Goal: Participate in discussion: Engage in conversation with other users on a specific topic

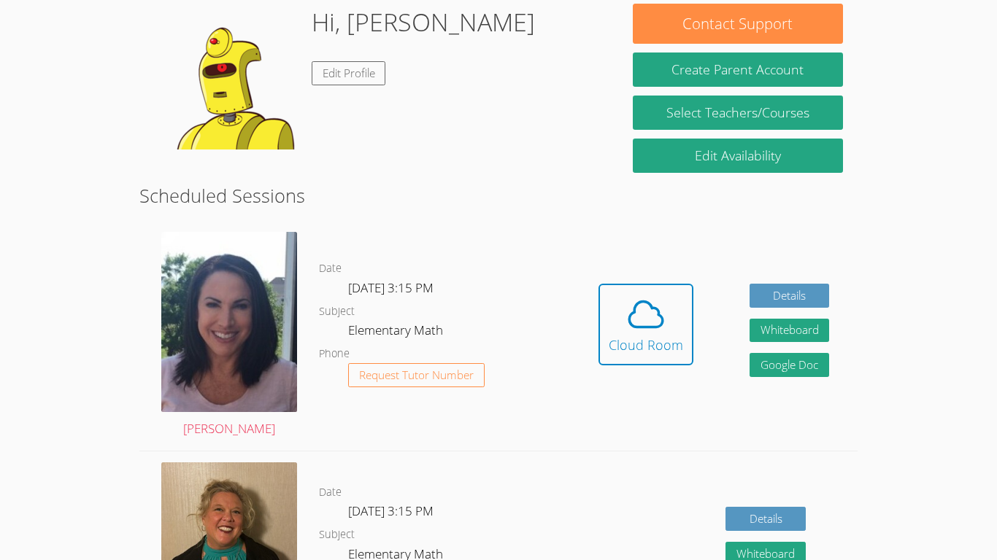
scroll to position [231, 0]
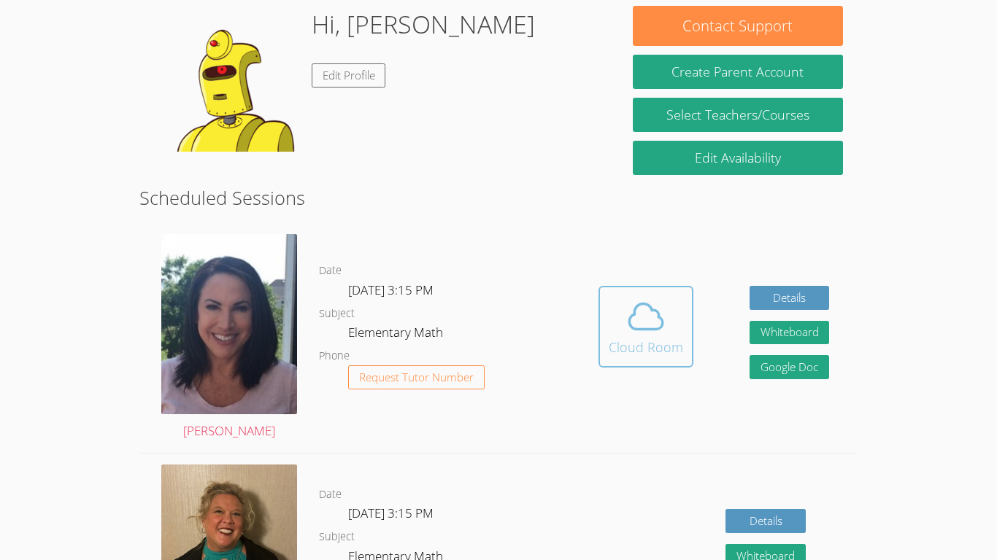
click at [623, 315] on span at bounding box center [645, 316] width 74 height 41
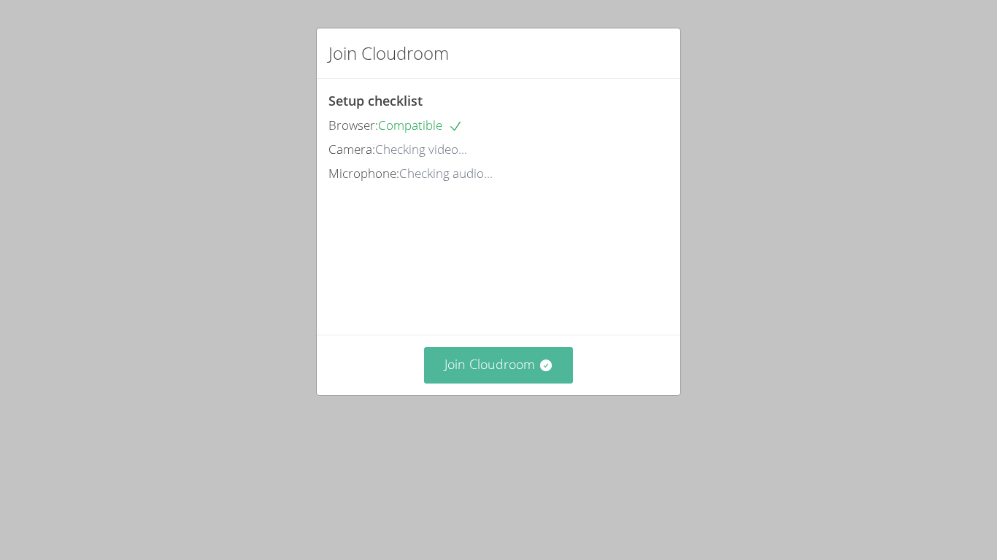
click at [514, 383] on button "Join Cloudroom" at bounding box center [499, 365] width 150 height 36
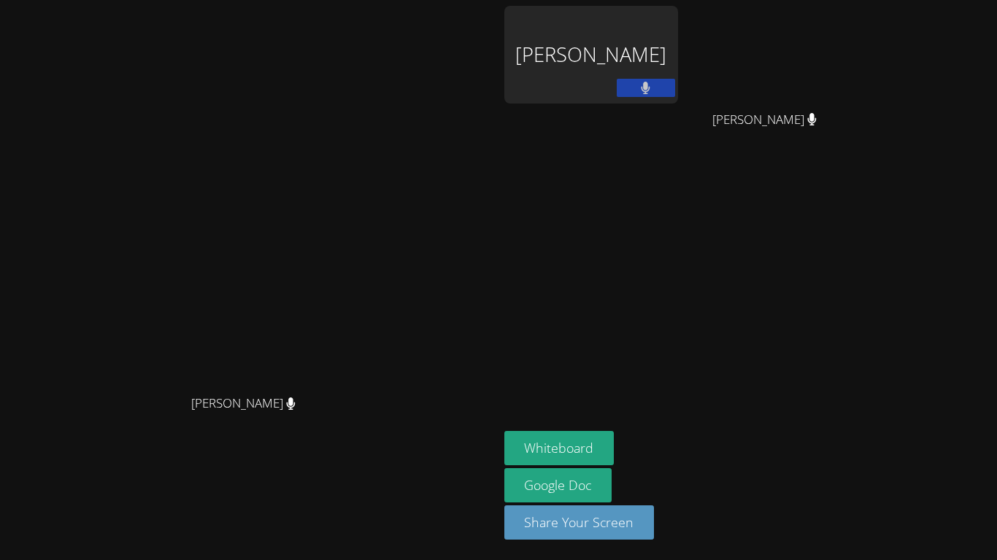
click at [492, 442] on div "[PERSON_NAME]" at bounding box center [249, 416] width 487 height 58
click at [863, 432] on aside "Lilian Cruz Cubas Cristian Torres Cristian Torres Whiteboard Google Doc Share Y…" at bounding box center [680, 280] width 365 height 560
click at [857, 471] on div "Whiteboard Google Doc Share Your Screen" at bounding box center [680, 491] width 353 height 120
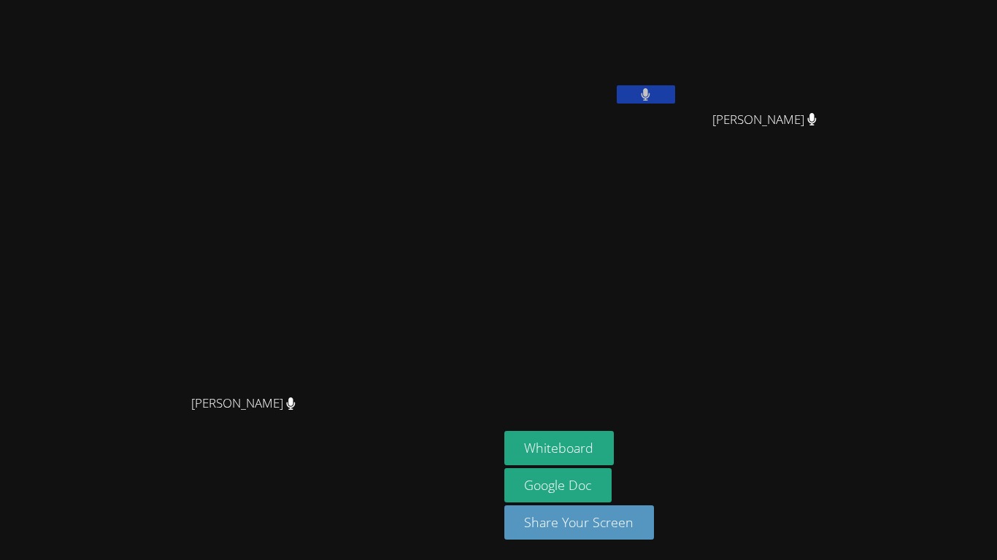
click at [650, 99] on icon at bounding box center [645, 94] width 9 height 12
click at [675, 92] on button at bounding box center [645, 94] width 58 height 18
click at [678, 83] on video at bounding box center [591, 55] width 174 height 98
click at [675, 101] on button at bounding box center [645, 94] width 58 height 18
click at [675, 88] on button at bounding box center [645, 94] width 58 height 18
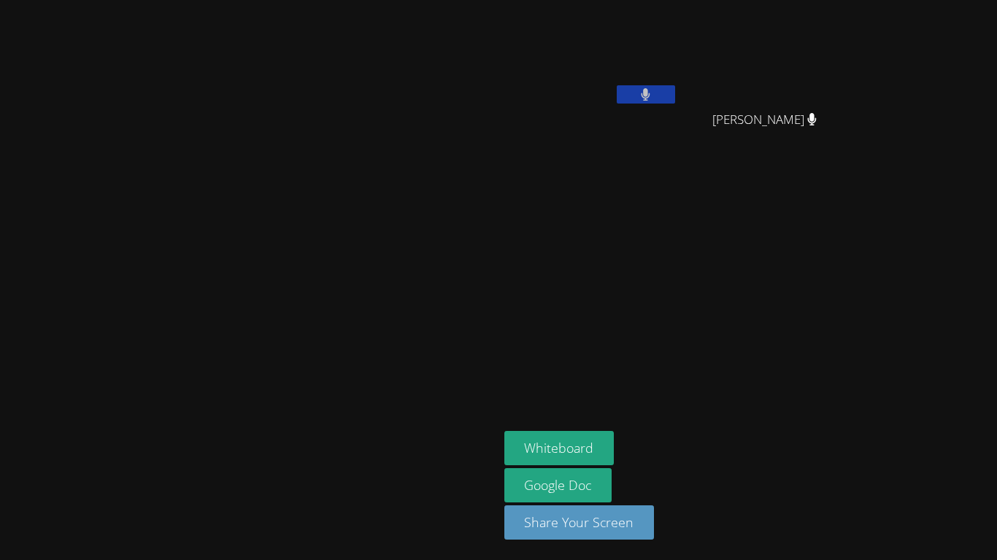
click at [650, 90] on icon at bounding box center [645, 94] width 9 height 12
click at [653, 96] on icon at bounding box center [645, 94] width 15 height 12
click at [675, 99] on button at bounding box center [645, 94] width 58 height 18
click at [675, 96] on button at bounding box center [645, 94] width 58 height 18
click at [616, 85] on button at bounding box center [645, 94] width 58 height 18
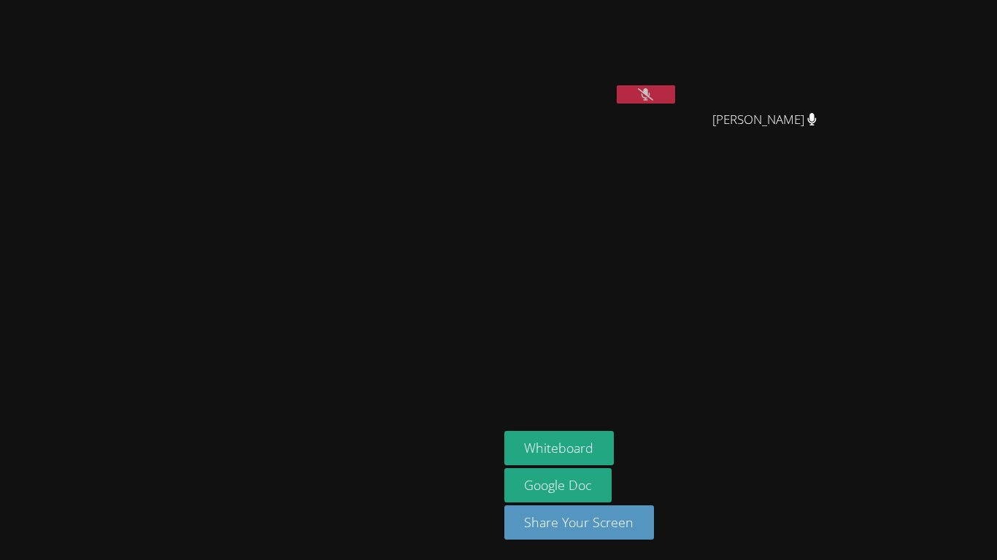
click at [653, 100] on icon at bounding box center [645, 94] width 15 height 12
click at [27, 517] on div "[PERSON_NAME]" at bounding box center [249, 280] width 487 height 549
click at [675, 94] on button at bounding box center [645, 94] width 58 height 18
click at [675, 85] on button at bounding box center [645, 94] width 58 height 18
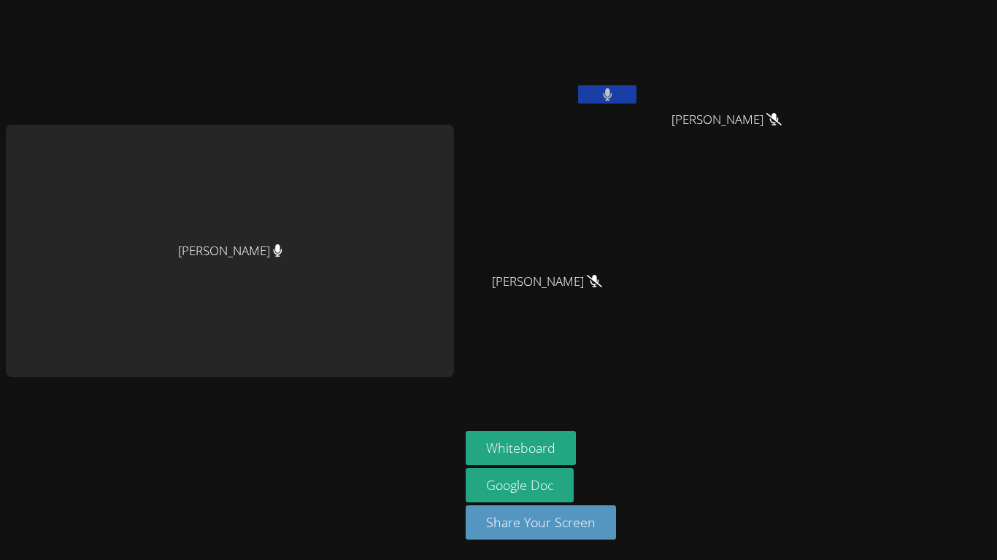
click at [642, 397] on aside "Lilian Cruz Cubas Cristian Torres Cristian Torres Jade Mendez Ramirez Jade Mend…" at bounding box center [642, 280] width 365 height 560
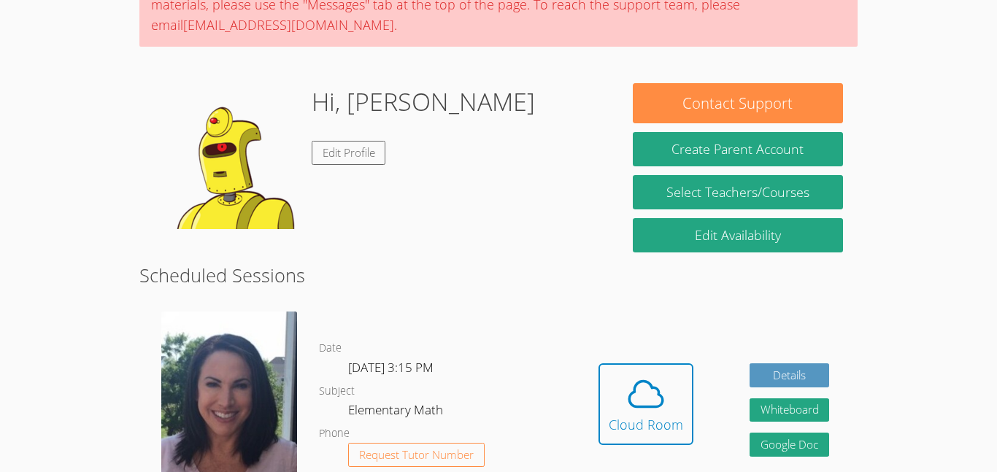
scroll to position [174, 0]
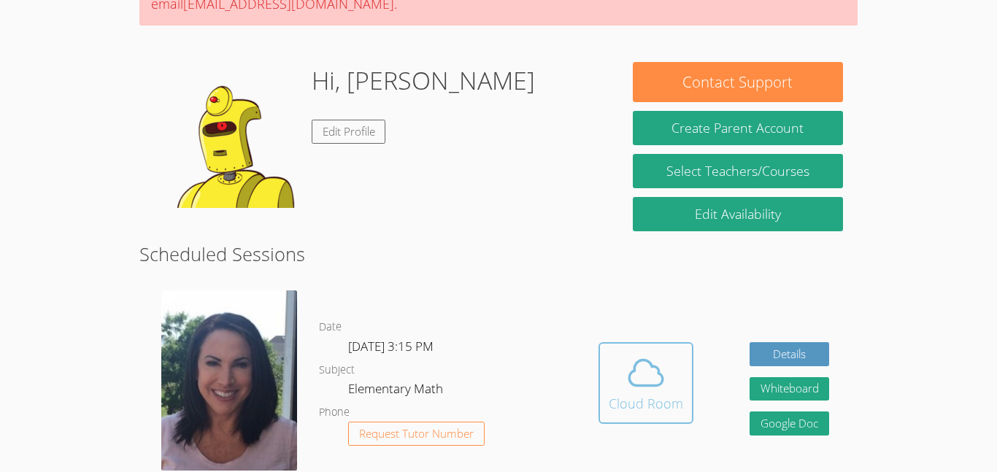
click at [609, 369] on span at bounding box center [645, 372] width 74 height 41
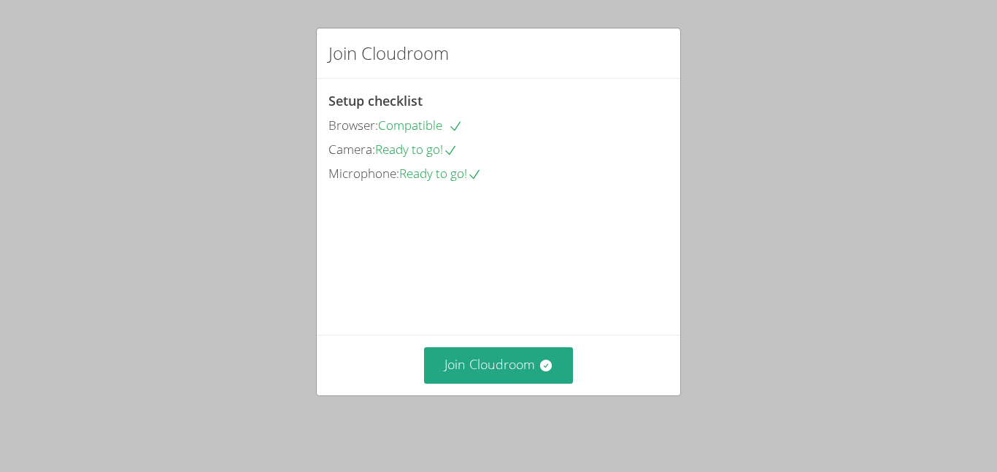
click at [417, 198] on video at bounding box center [437, 250] width 219 height 109
click at [468, 368] on button "Join Cloudroom" at bounding box center [499, 365] width 150 height 36
click at [465, 360] on button "Join Cloudroom" at bounding box center [499, 365] width 150 height 36
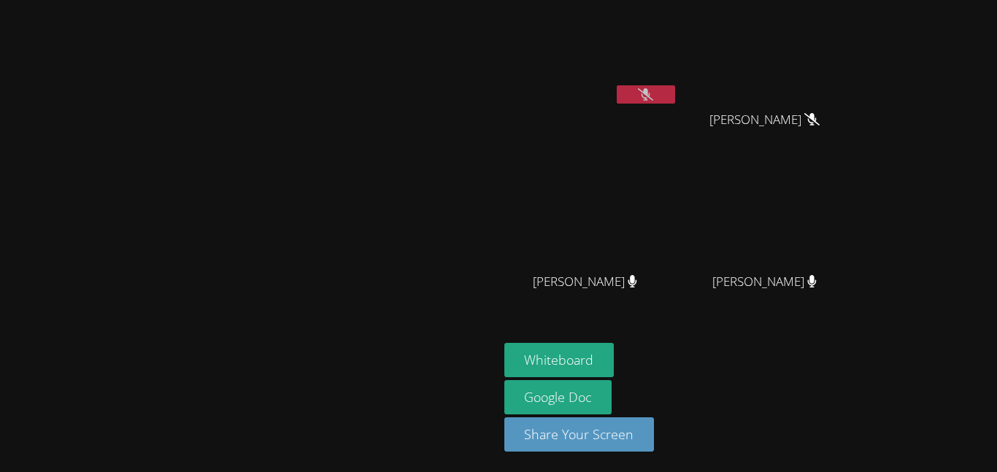
click at [675, 101] on button at bounding box center [645, 94] width 58 height 18
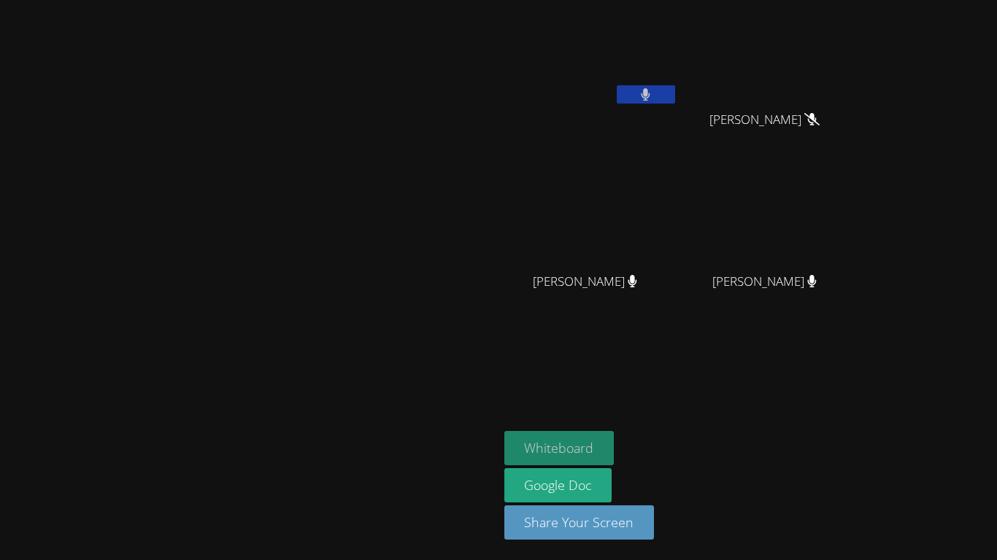
click at [614, 454] on button "Whiteboard" at bounding box center [559, 448] width 110 height 34
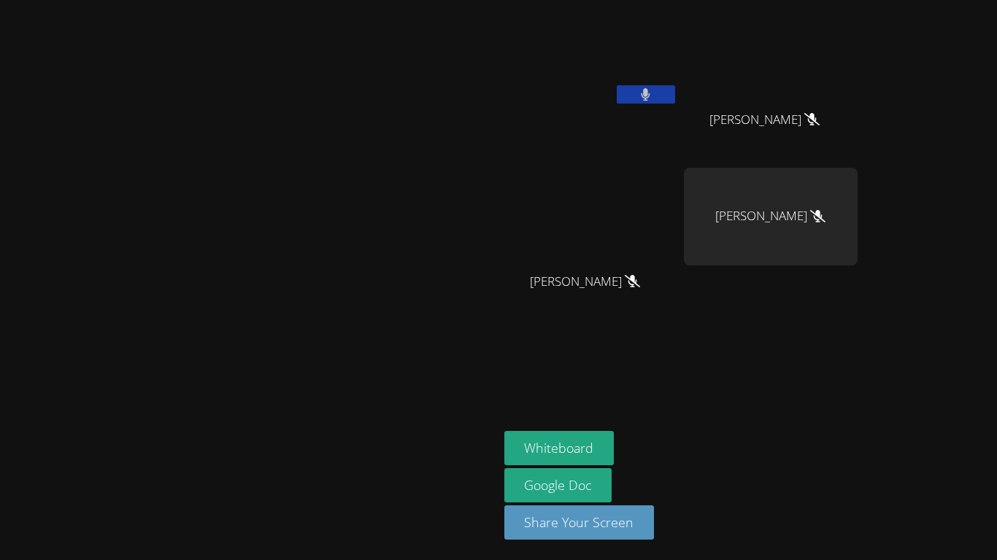
click at [358, 244] on video at bounding box center [248, 252] width 219 height 274
click at [675, 93] on button at bounding box center [645, 94] width 58 height 18
click at [653, 93] on icon at bounding box center [645, 94] width 15 height 12
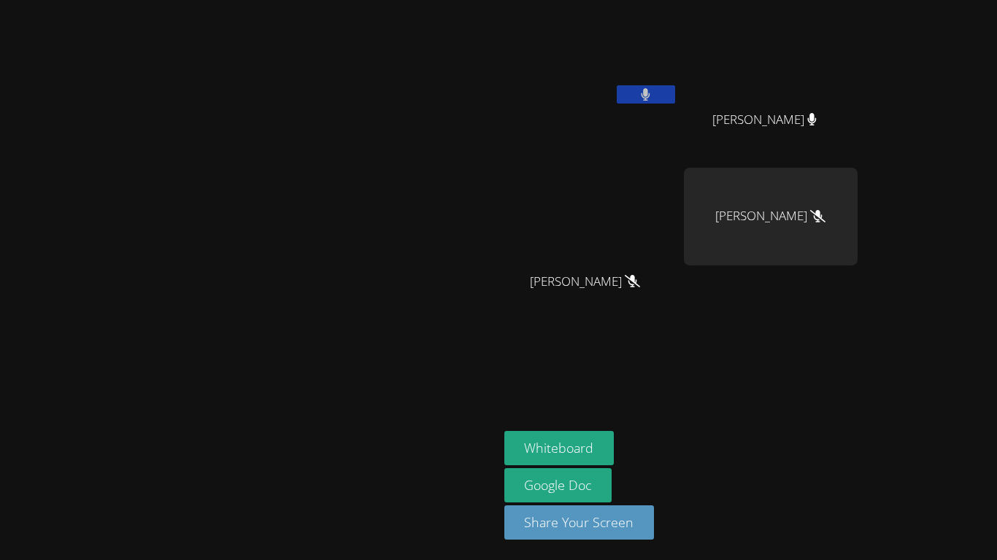
click at [650, 93] on icon at bounding box center [645, 94] width 9 height 12
click at [653, 93] on icon at bounding box center [645, 94] width 15 height 12
click at [650, 98] on icon at bounding box center [645, 94] width 9 height 12
click at [675, 96] on button at bounding box center [645, 94] width 58 height 18
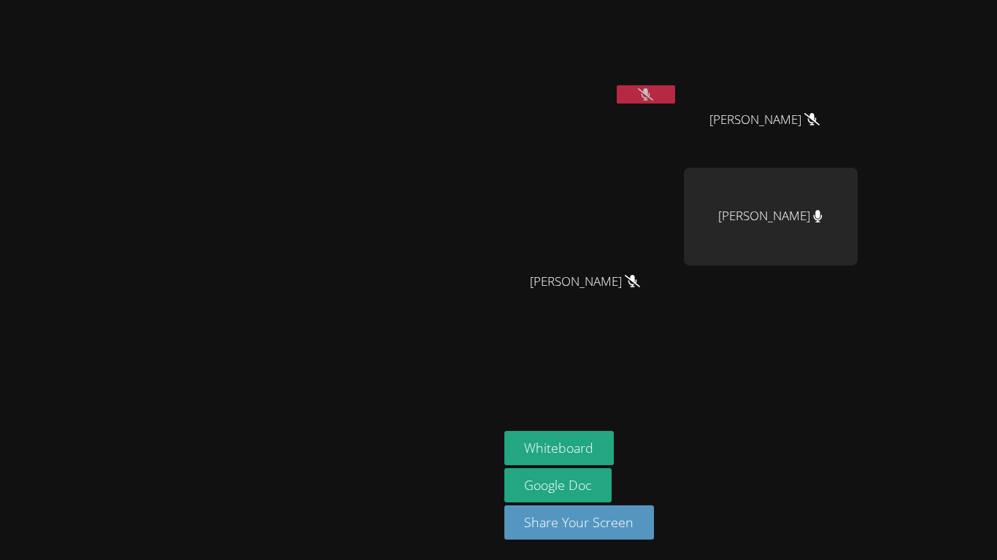
click at [675, 96] on button at bounding box center [645, 94] width 58 height 18
click at [675, 91] on button at bounding box center [645, 94] width 58 height 18
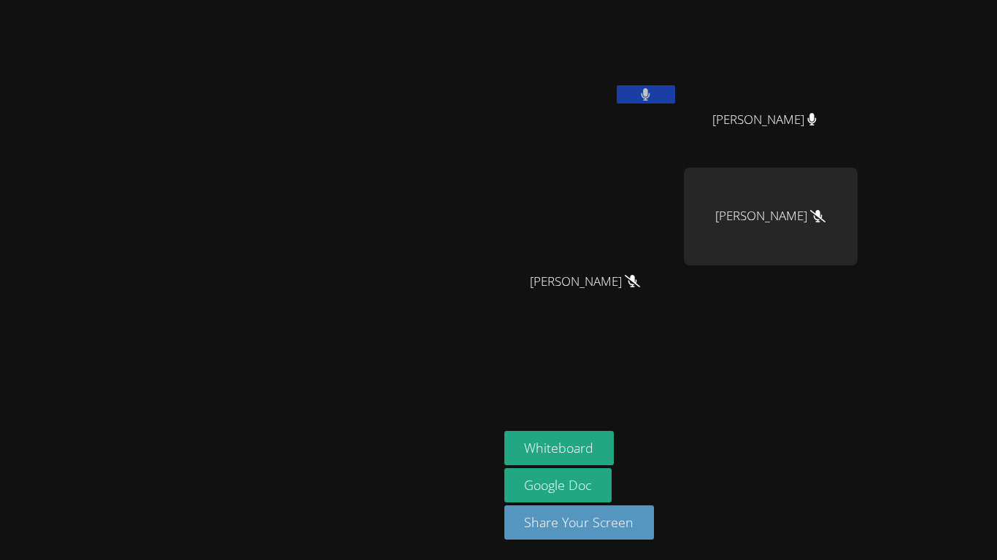
click at [675, 105] on div at bounding box center [645, 96] width 58 height 22
click at [675, 104] on div at bounding box center [645, 96] width 58 height 22
click at [675, 98] on button at bounding box center [645, 94] width 58 height 18
click at [653, 98] on icon at bounding box center [645, 94] width 15 height 12
click at [675, 98] on button at bounding box center [645, 94] width 58 height 18
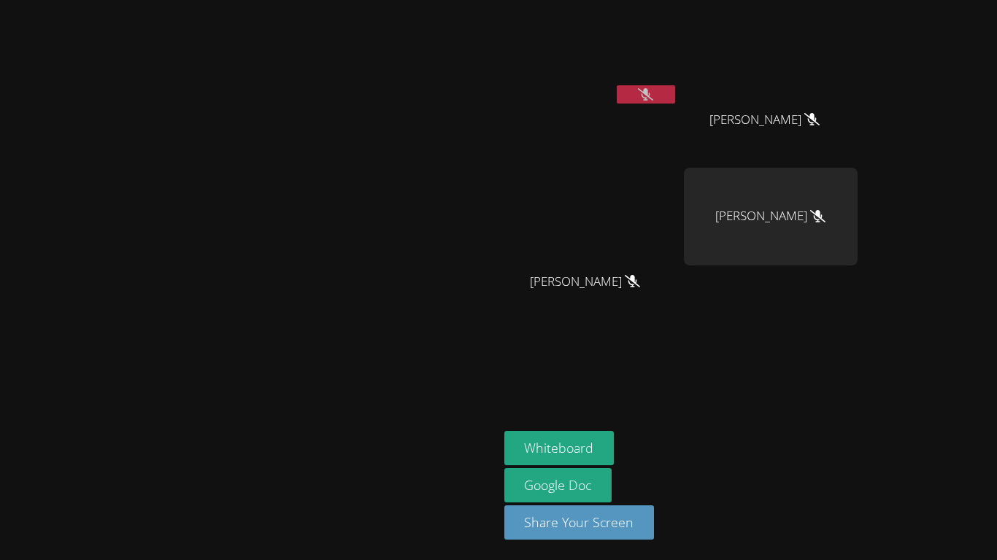
click at [653, 98] on icon at bounding box center [645, 94] width 15 height 12
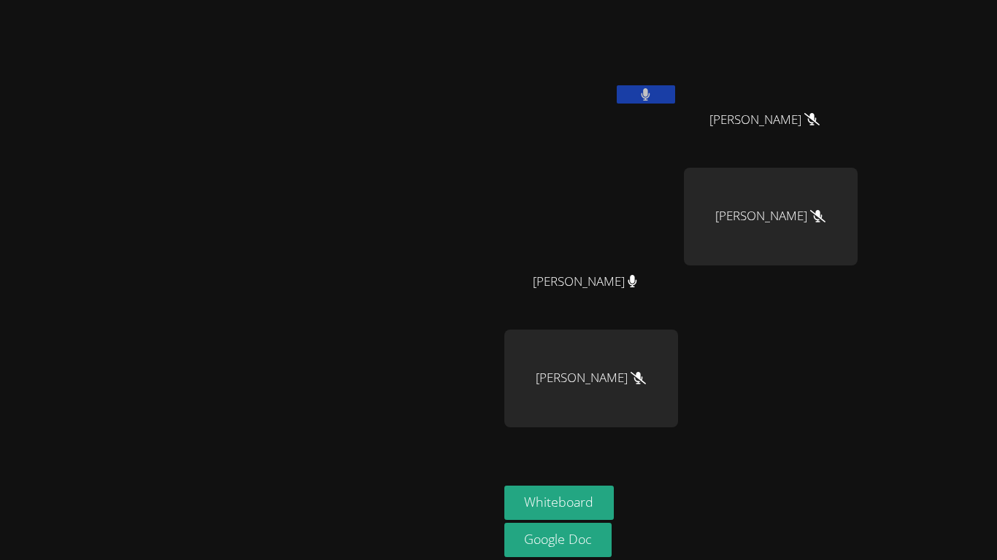
click at [675, 85] on button at bounding box center [645, 94] width 58 height 18
click at [675, 96] on button at bounding box center [645, 94] width 58 height 18
click at [675, 102] on button at bounding box center [645, 94] width 58 height 18
click at [675, 101] on button at bounding box center [645, 94] width 58 height 18
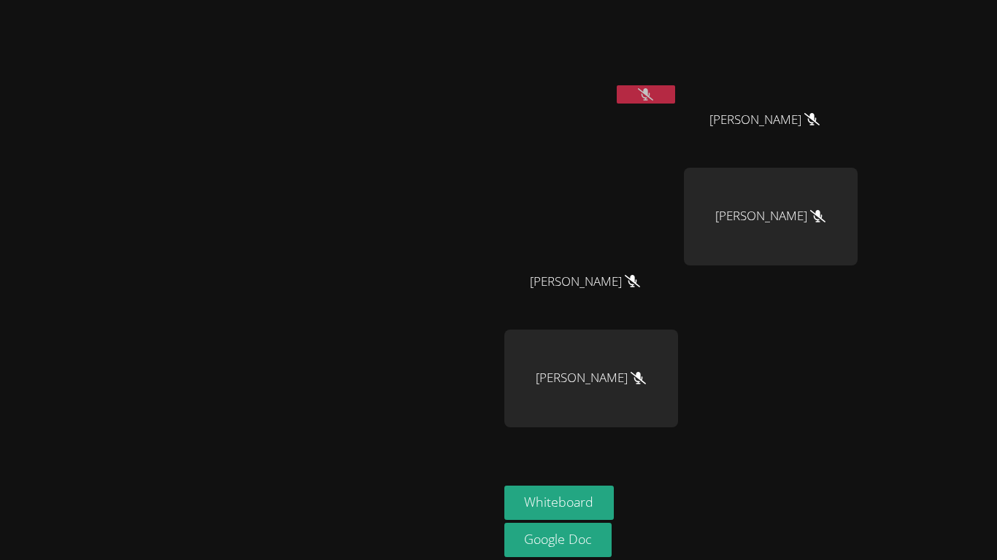
click at [675, 104] on div at bounding box center [645, 96] width 58 height 22
click at [675, 98] on button at bounding box center [645, 94] width 58 height 18
click at [863, 468] on aside "[PERSON_NAME] [PERSON_NAME] [PERSON_NAME] Santiago [PERSON_NAME] Santiago [PERS…" at bounding box center [680, 307] width 365 height 615
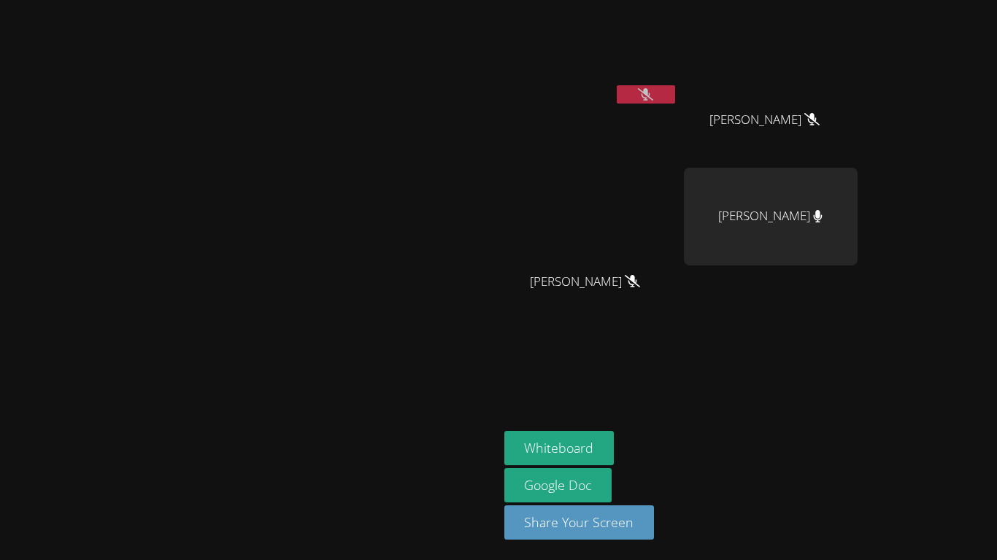
click at [675, 94] on button at bounding box center [645, 94] width 58 height 18
click at [653, 95] on icon at bounding box center [645, 94] width 15 height 12
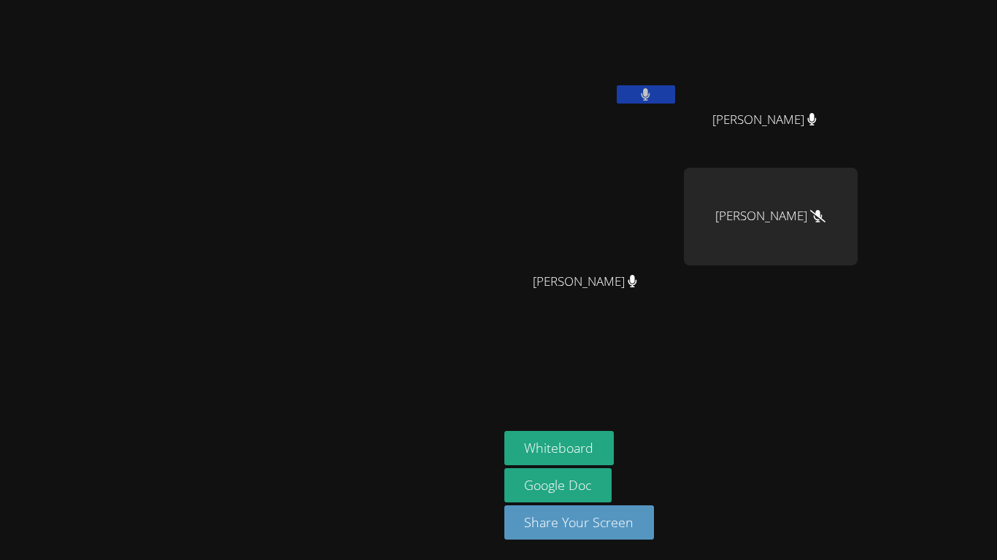
click at [675, 100] on button at bounding box center [645, 94] width 58 height 18
click at [675, 93] on button at bounding box center [645, 94] width 58 height 18
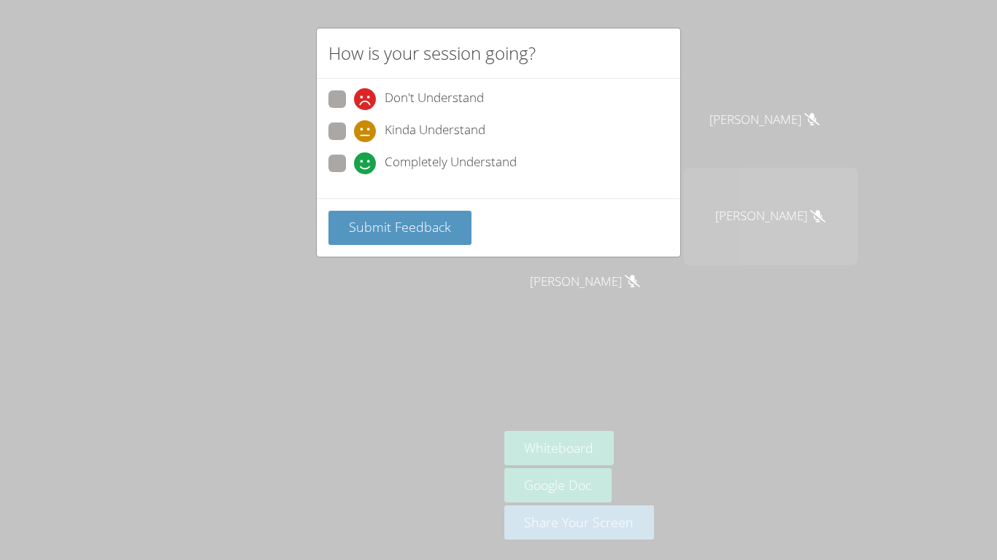
click at [455, 129] on span "Kinda Understand" at bounding box center [434, 131] width 101 height 22
click at [366, 129] on input "Kinda Understand" at bounding box center [360, 129] width 12 height 12
radio input "true"
click at [433, 213] on button "Submit Feedback" at bounding box center [399, 228] width 143 height 34
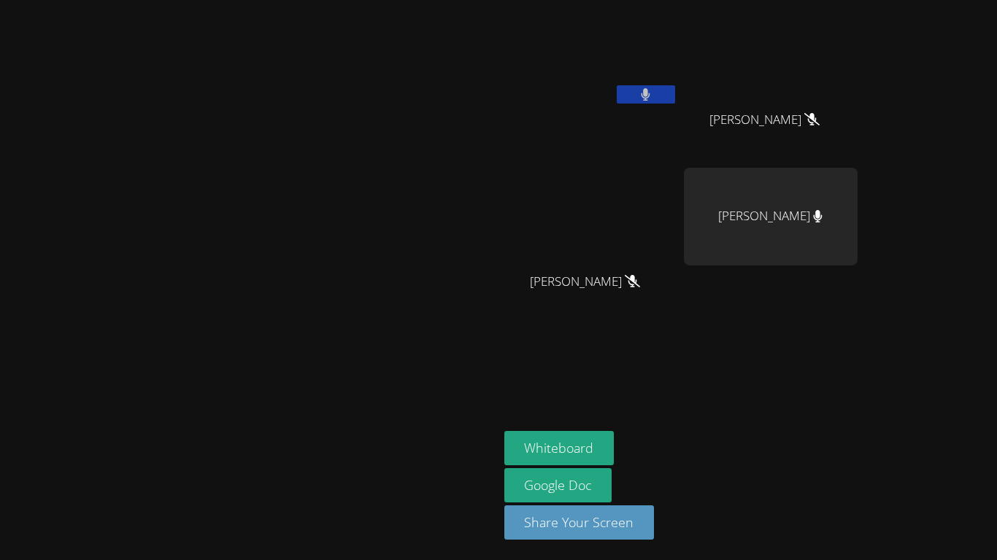
click at [680, 363] on aside "[PERSON_NAME] [PERSON_NAME] [PERSON_NAME] Santiago [PERSON_NAME] Santiago [PERS…" at bounding box center [680, 280] width 365 height 560
